Goal: Information Seeking & Learning: Learn about a topic

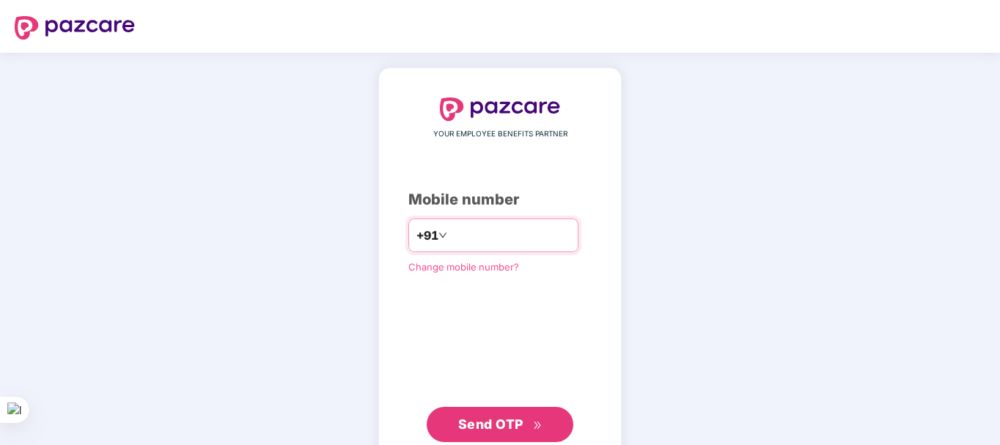
click at [451, 239] on input "number" at bounding box center [510, 235] width 120 height 23
type input "**********"
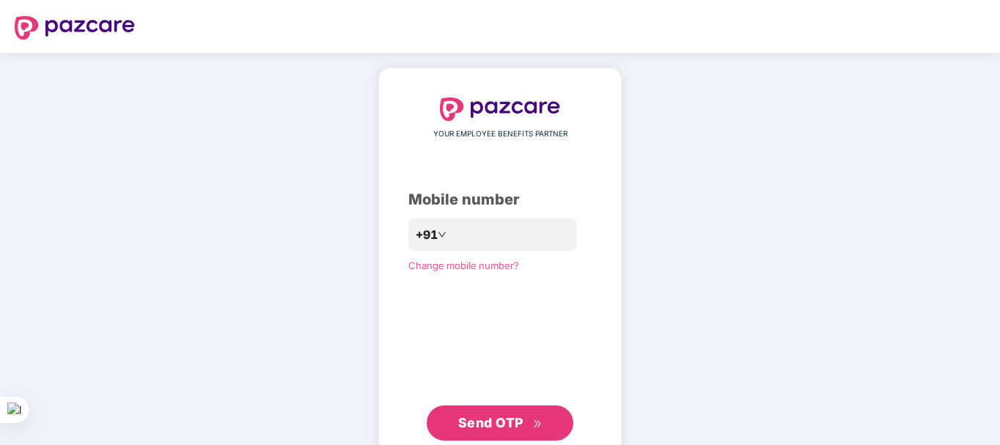
click at [493, 424] on span "Send OTP" at bounding box center [490, 422] width 65 height 15
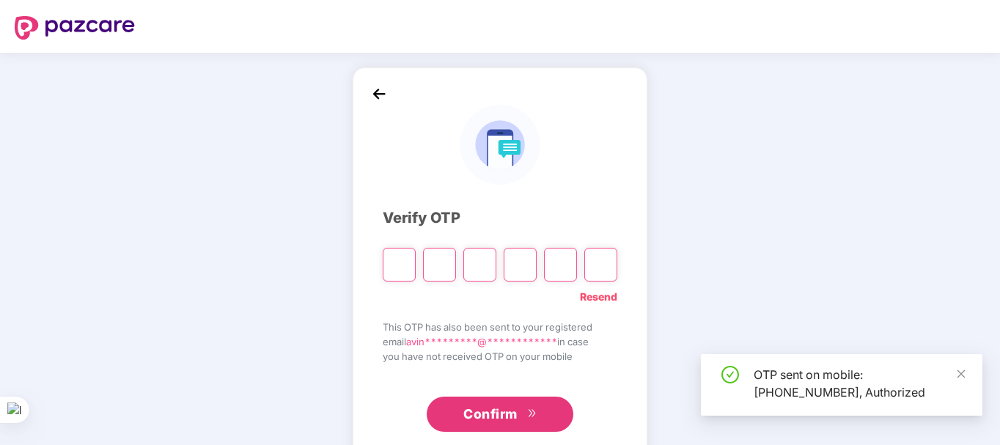
scroll to position [33, 0]
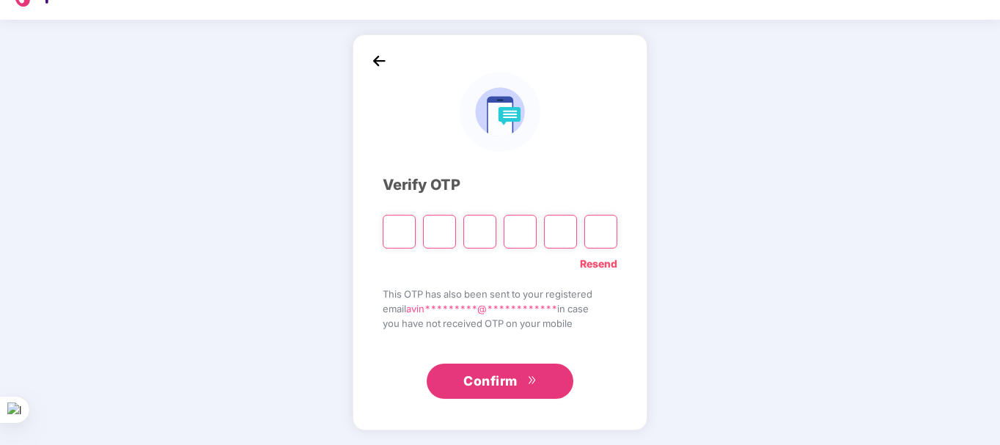
type input "*"
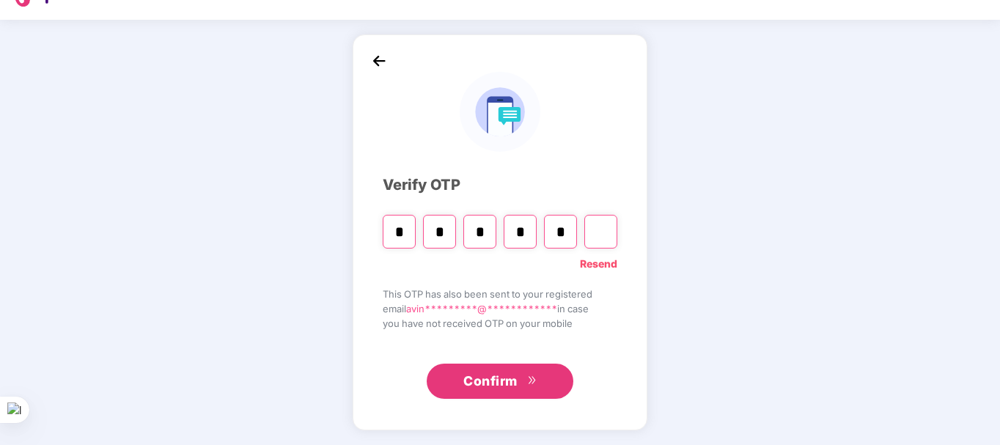
type input "*"
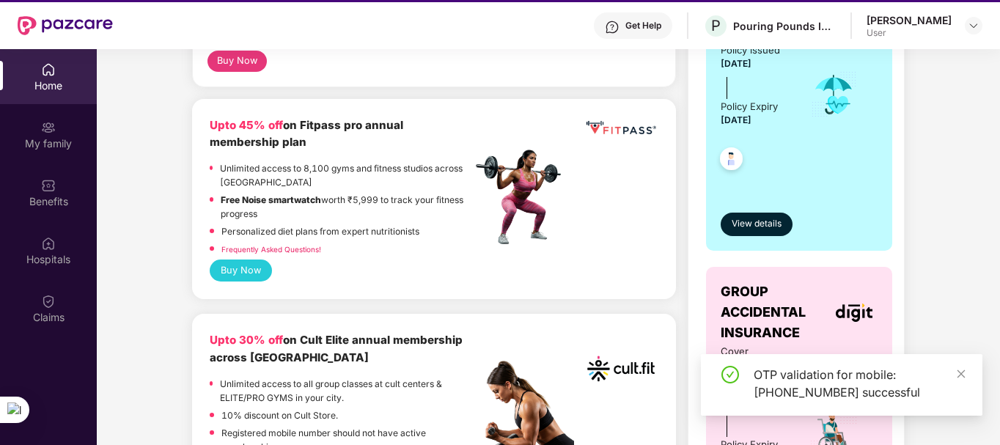
scroll to position [484, 0]
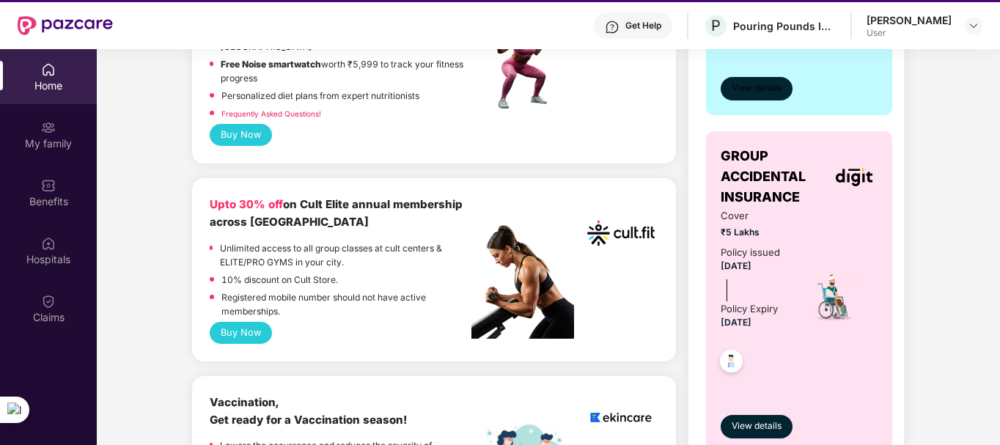
click at [760, 94] on span "View details" at bounding box center [756, 88] width 50 height 14
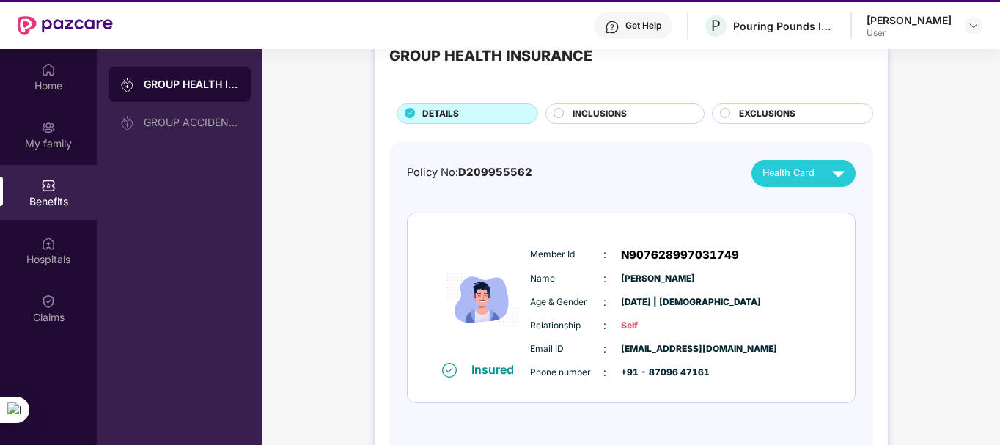
scroll to position [82, 0]
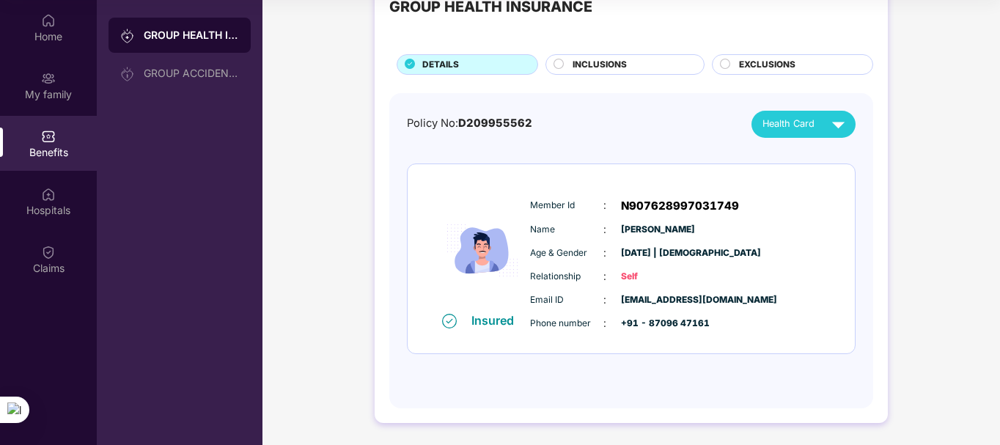
click at [628, 60] on div "INCLUSIONS" at bounding box center [630, 66] width 131 height 16
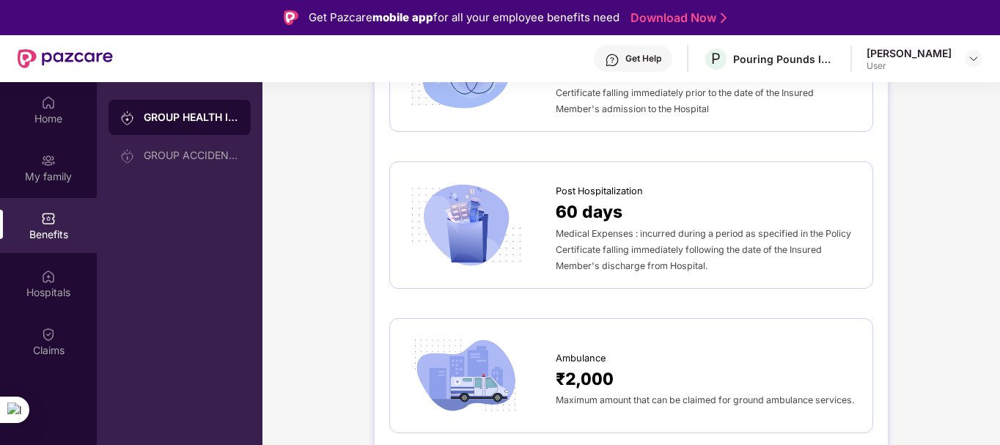
scroll to position [951, 0]
click at [188, 155] on div "GROUP ACCIDENTAL INSURANCE" at bounding box center [191, 156] width 95 height 12
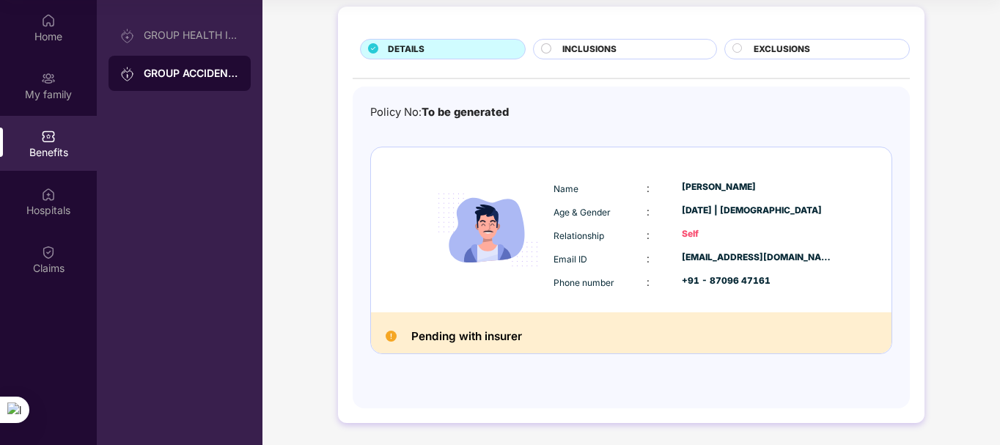
scroll to position [0, 0]
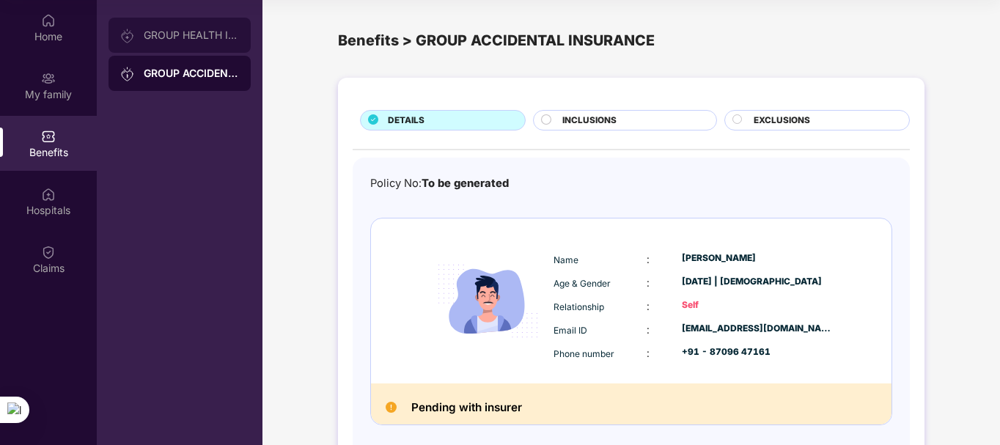
click at [186, 49] on div "GROUP HEALTH INSURANCE" at bounding box center [179, 35] width 142 height 35
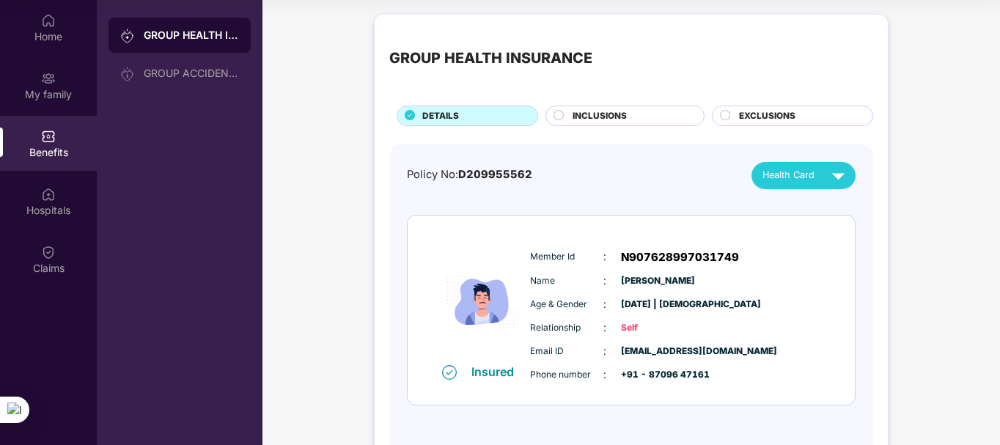
click at [610, 114] on span "INCLUSIONS" at bounding box center [599, 116] width 54 height 14
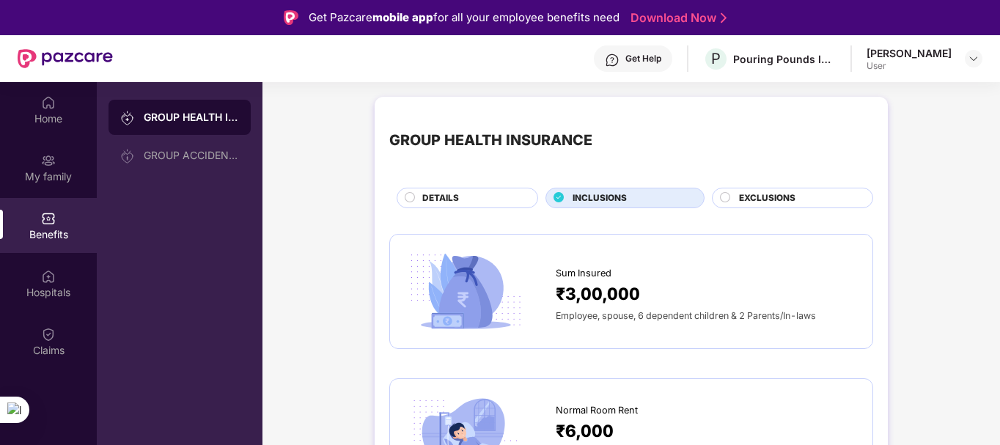
click at [758, 196] on span "EXCLUSIONS" at bounding box center [767, 198] width 56 height 14
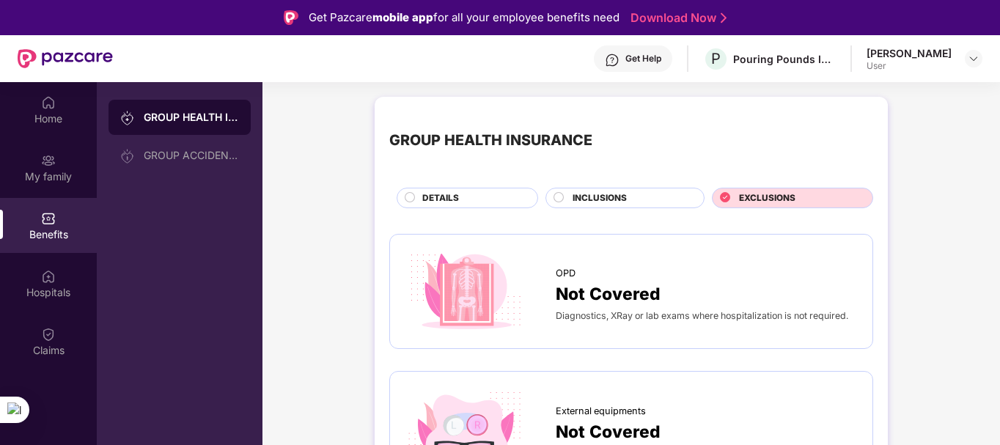
click at [558, 202] on circle at bounding box center [559, 197] width 10 height 10
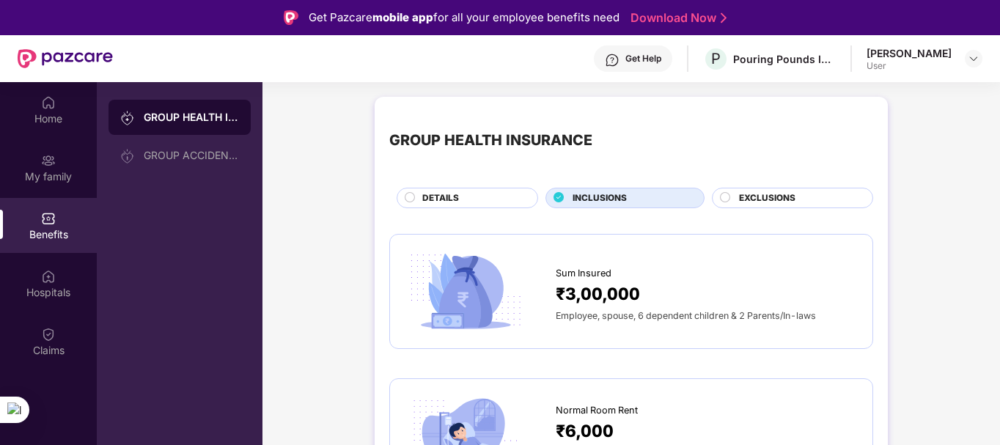
click at [410, 197] on circle at bounding box center [410, 197] width 10 height 10
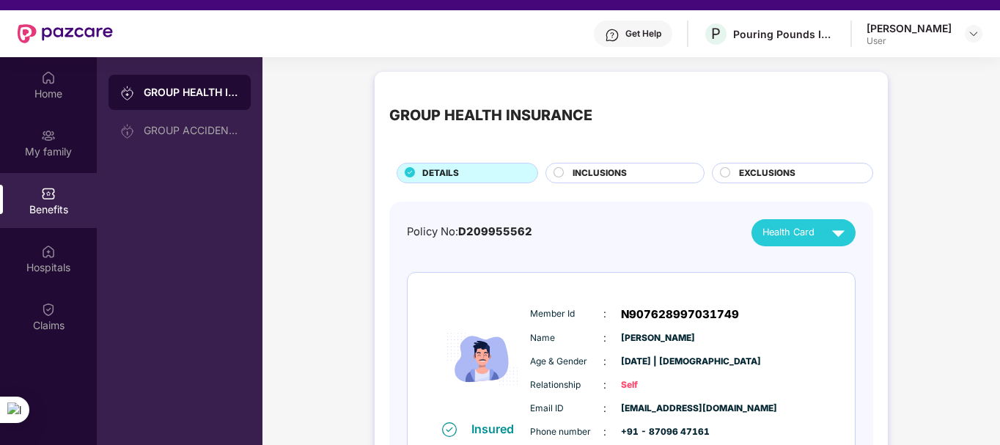
scroll to position [23, 0]
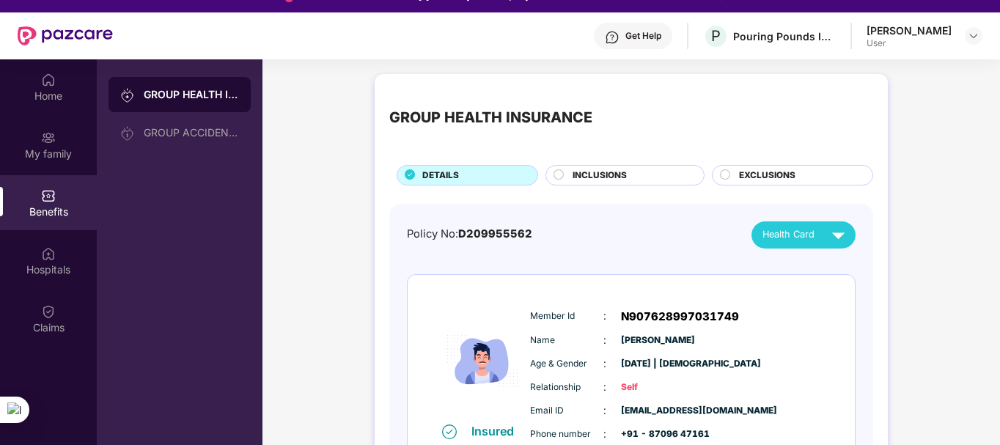
click at [731, 169] on div "EXCLUSIONS" at bounding box center [797, 177] width 133 height 16
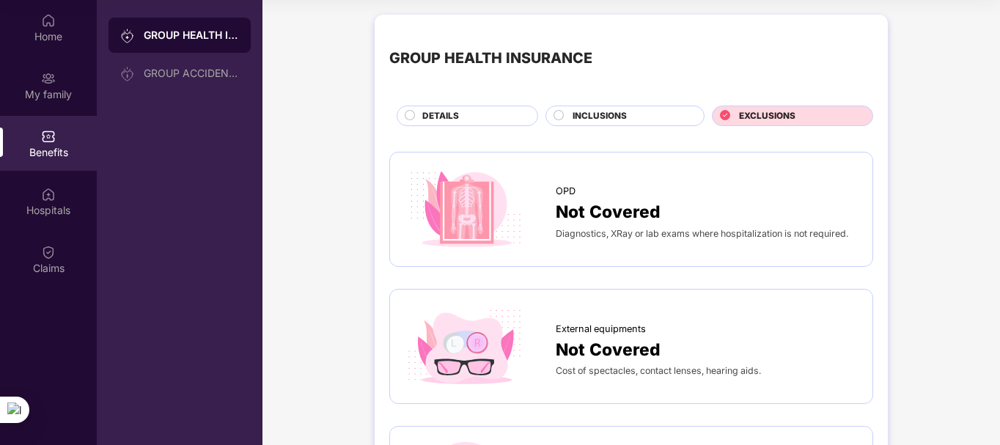
scroll to position [0, 0]
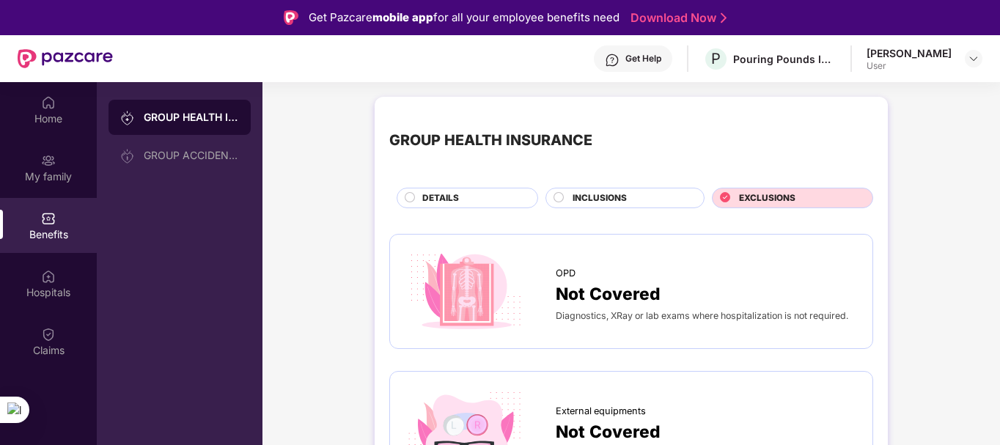
click at [434, 188] on div "DETAILS" at bounding box center [467, 198] width 141 height 21
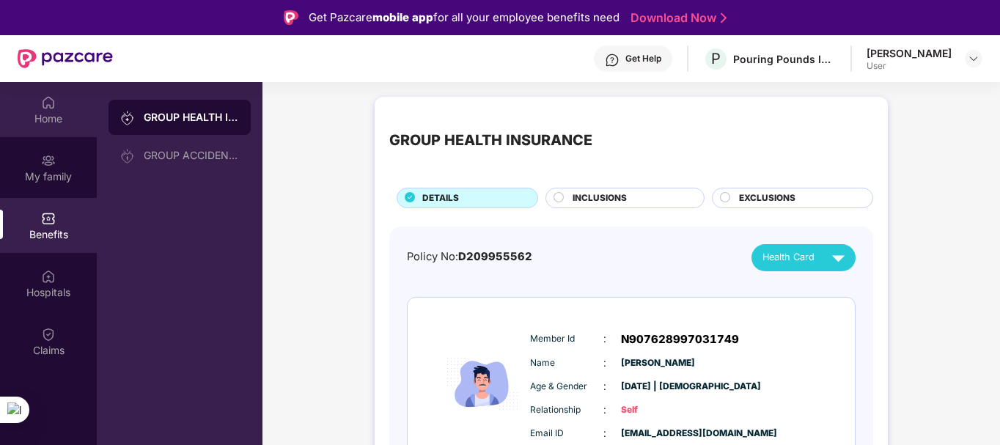
click at [58, 119] on div "Home" at bounding box center [48, 118] width 97 height 15
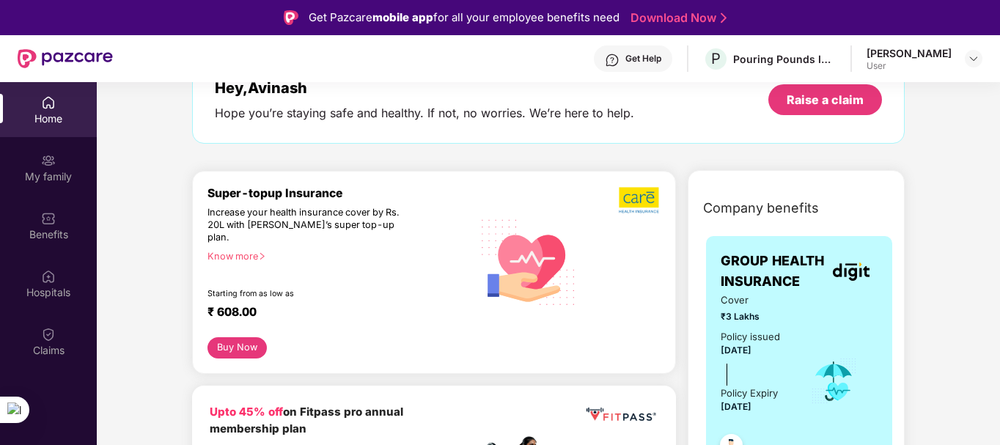
scroll to position [95, 0]
click at [811, 109] on div "Raise a claim" at bounding box center [825, 99] width 114 height 31
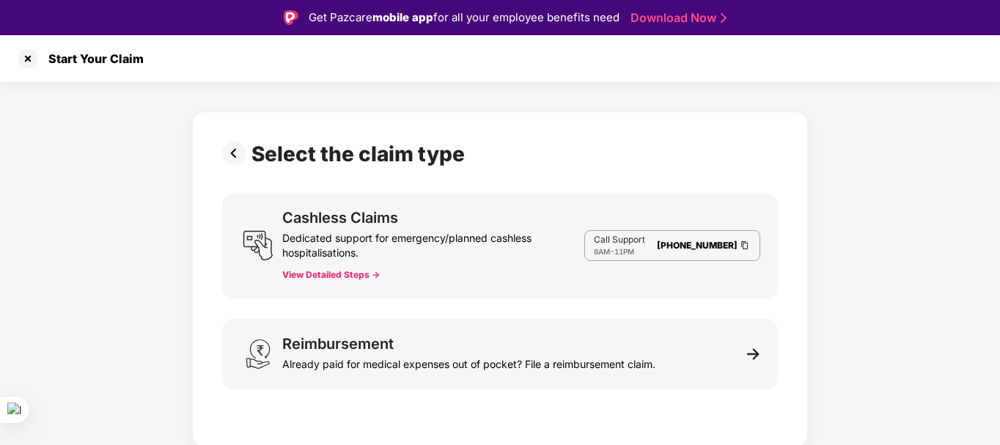
scroll to position [35, 0]
